Goal: Find specific page/section: Find specific page/section

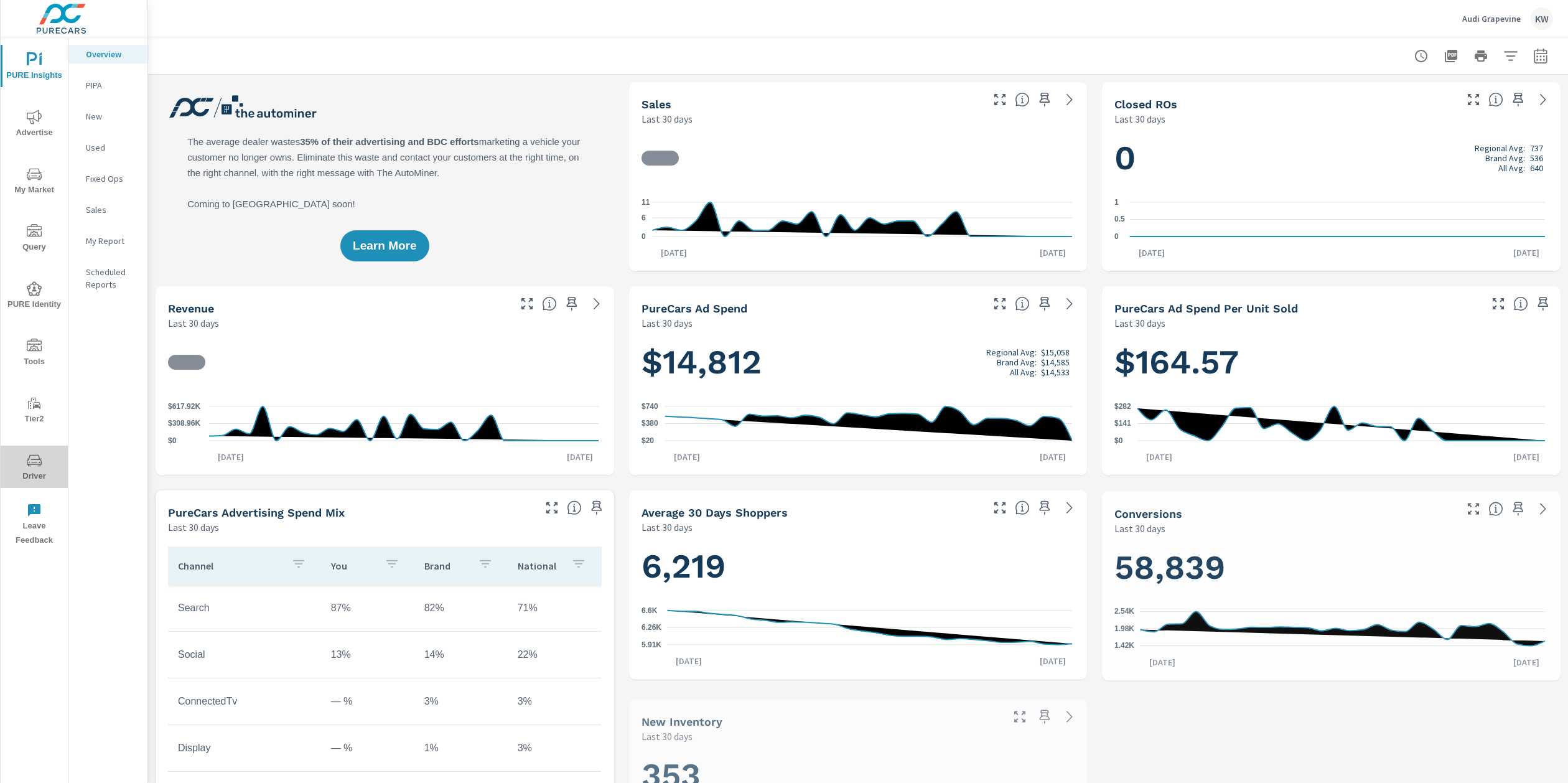
click at [31, 471] on span "Driver" at bounding box center [34, 468] width 60 height 30
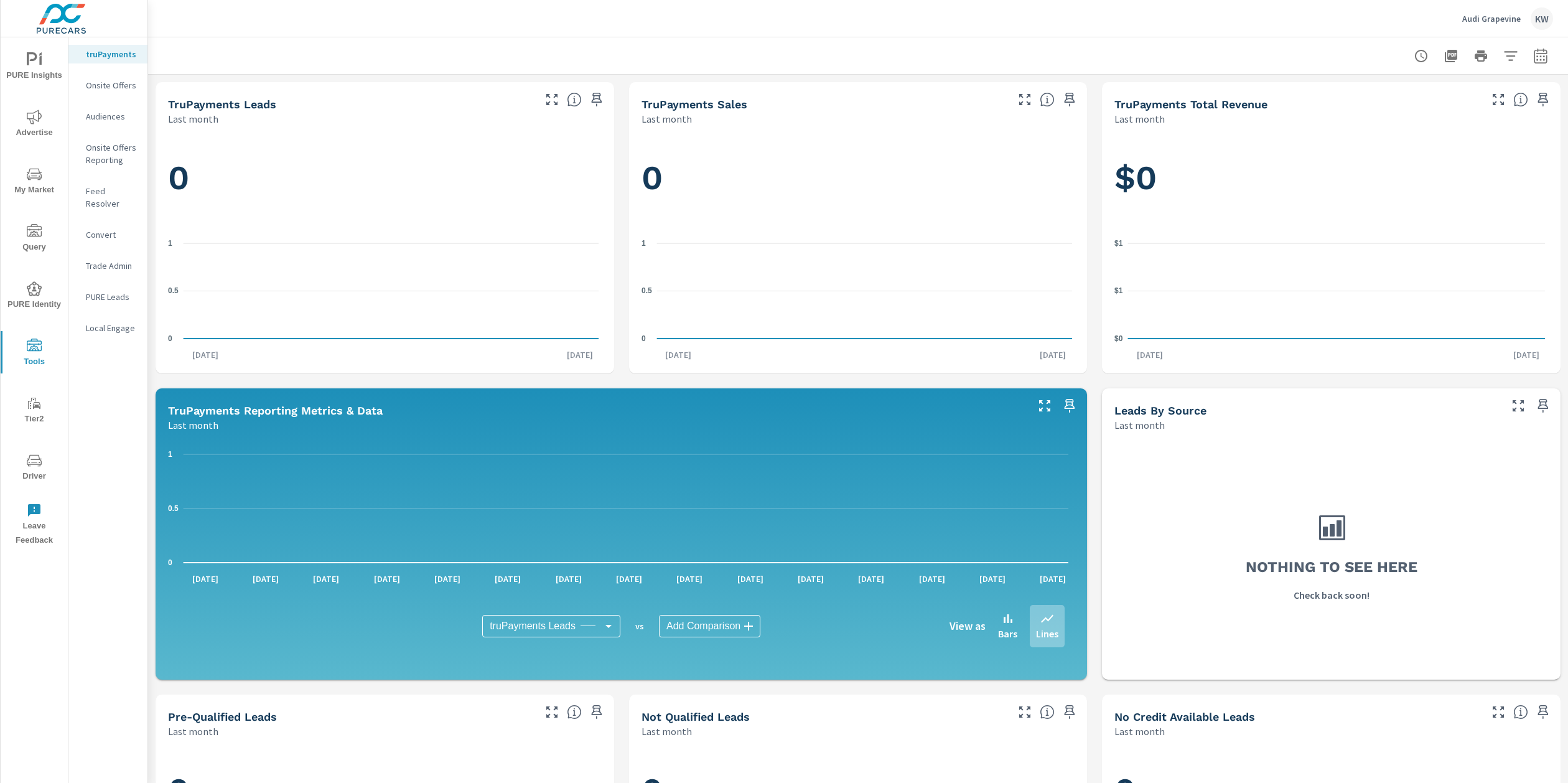
click at [120, 192] on p "Feed Resolver" at bounding box center [112, 197] width 52 height 25
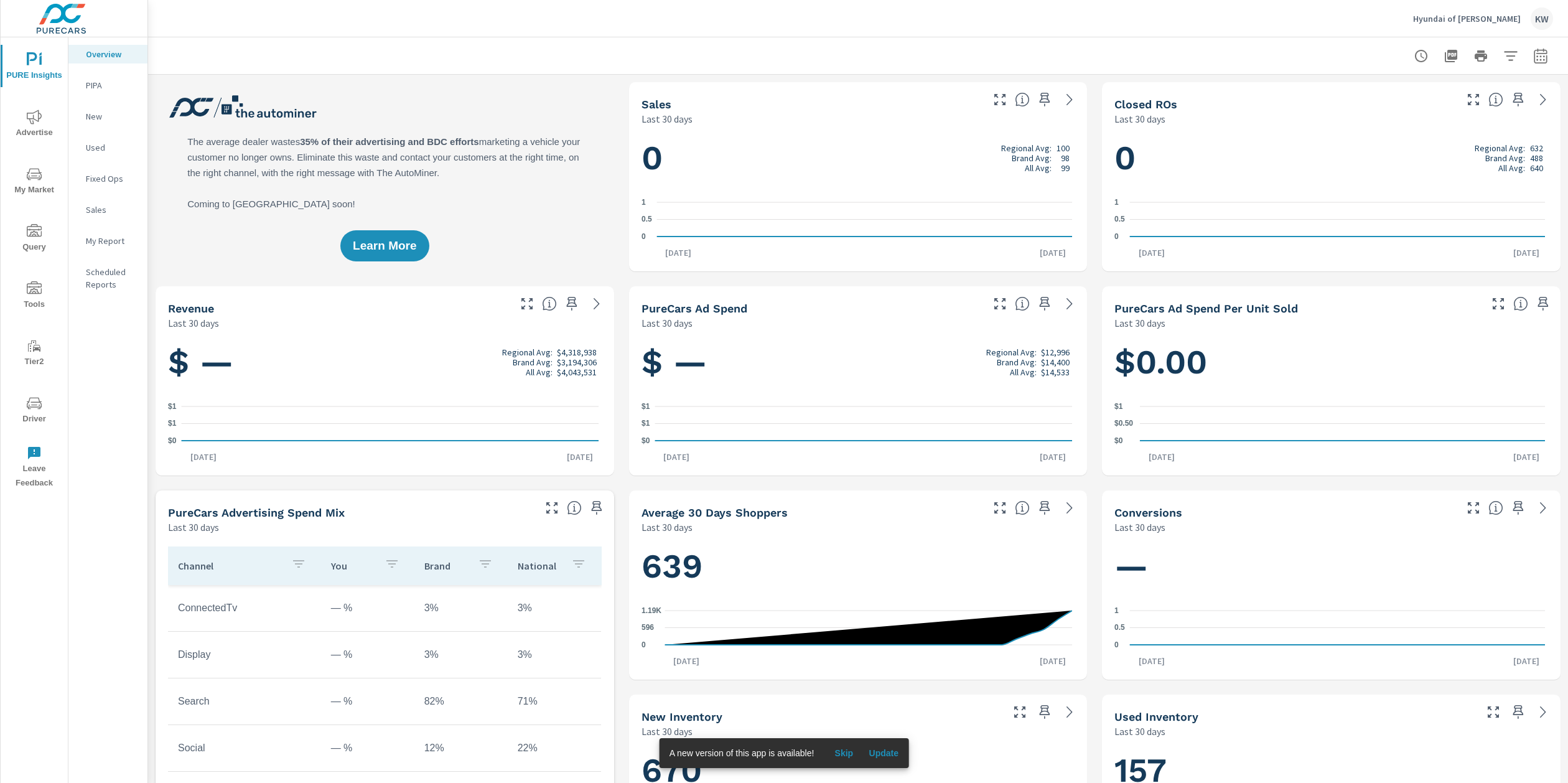
click at [37, 296] on span "Tools" at bounding box center [34, 296] width 60 height 30
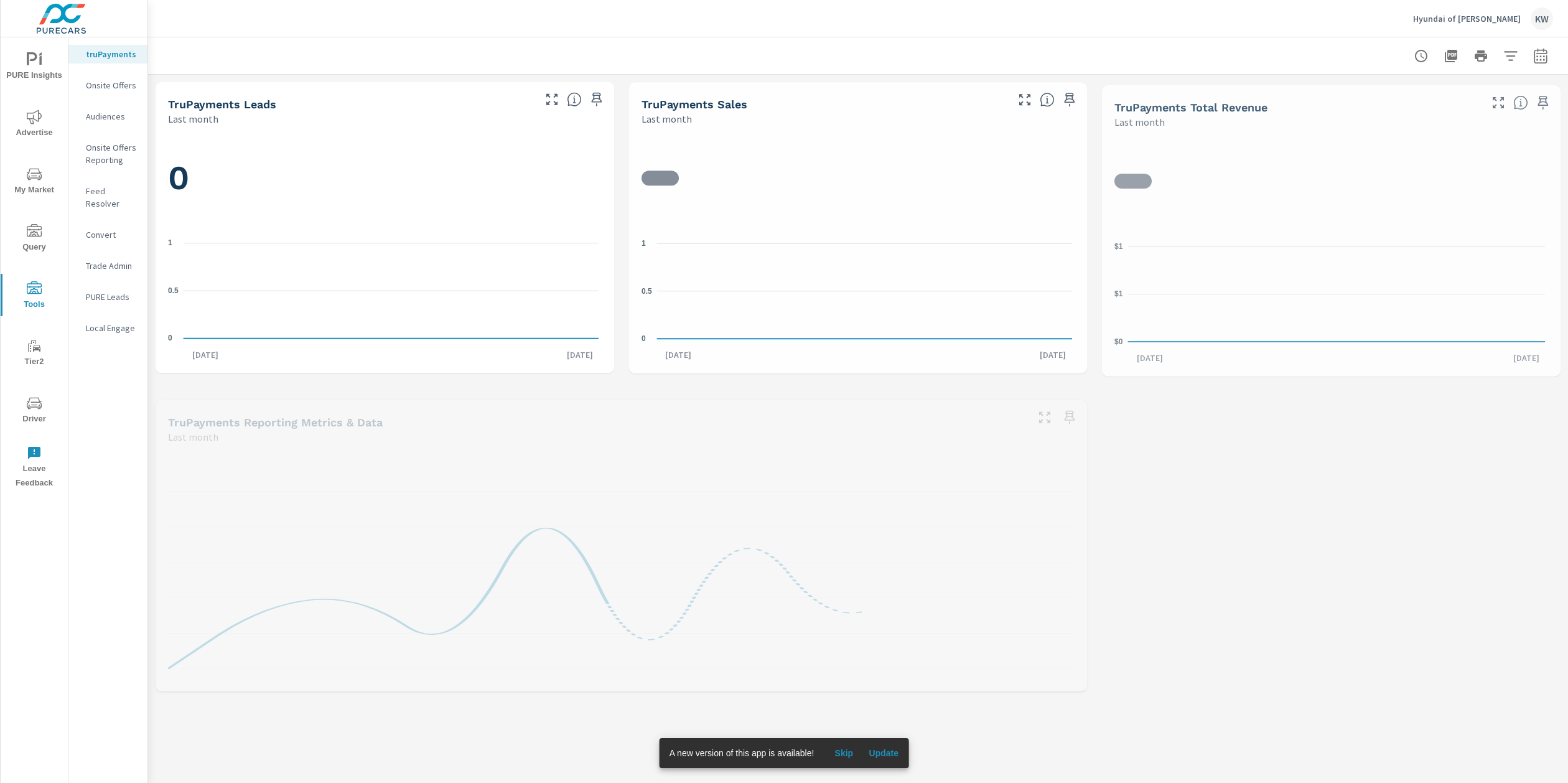
click at [38, 411] on span "Driver" at bounding box center [34, 410] width 60 height 30
